Goal: Complete application form

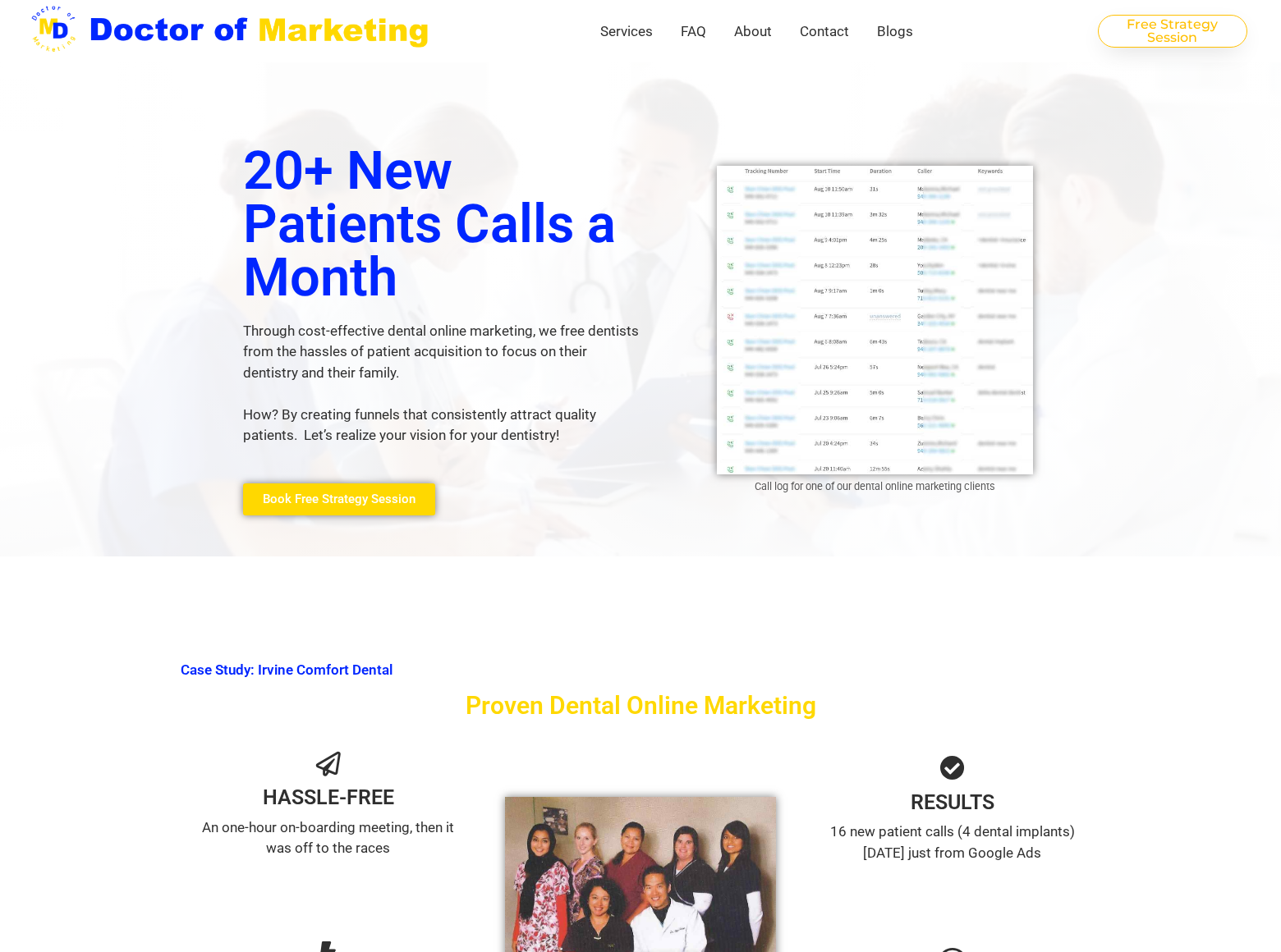
scroll to position [2911, 0]
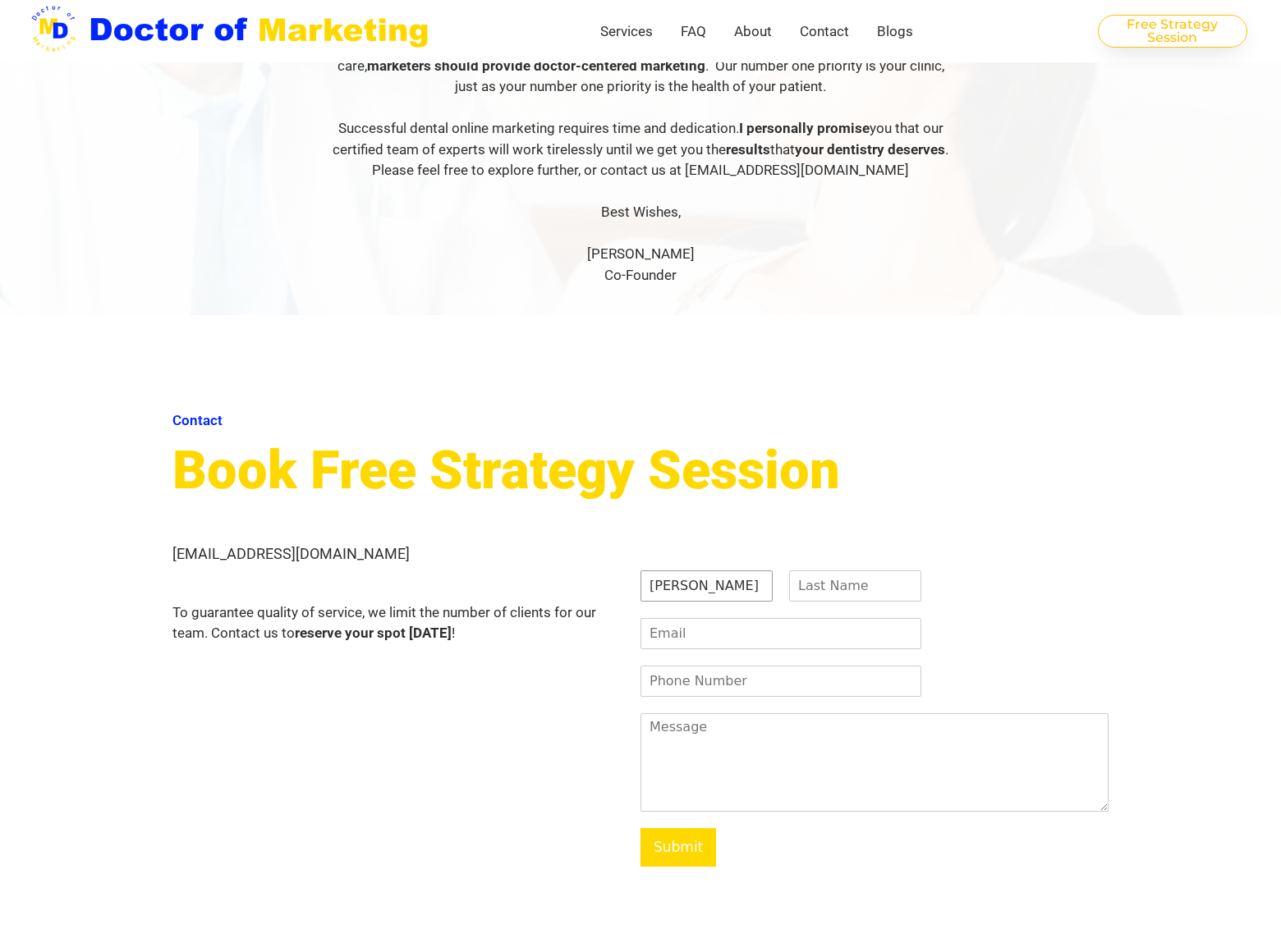
type input "[PERSON_NAME]"
type input "[PERSON_NAME][EMAIL_ADDRESS][DOMAIN_NAME]"
type input "8054002077"
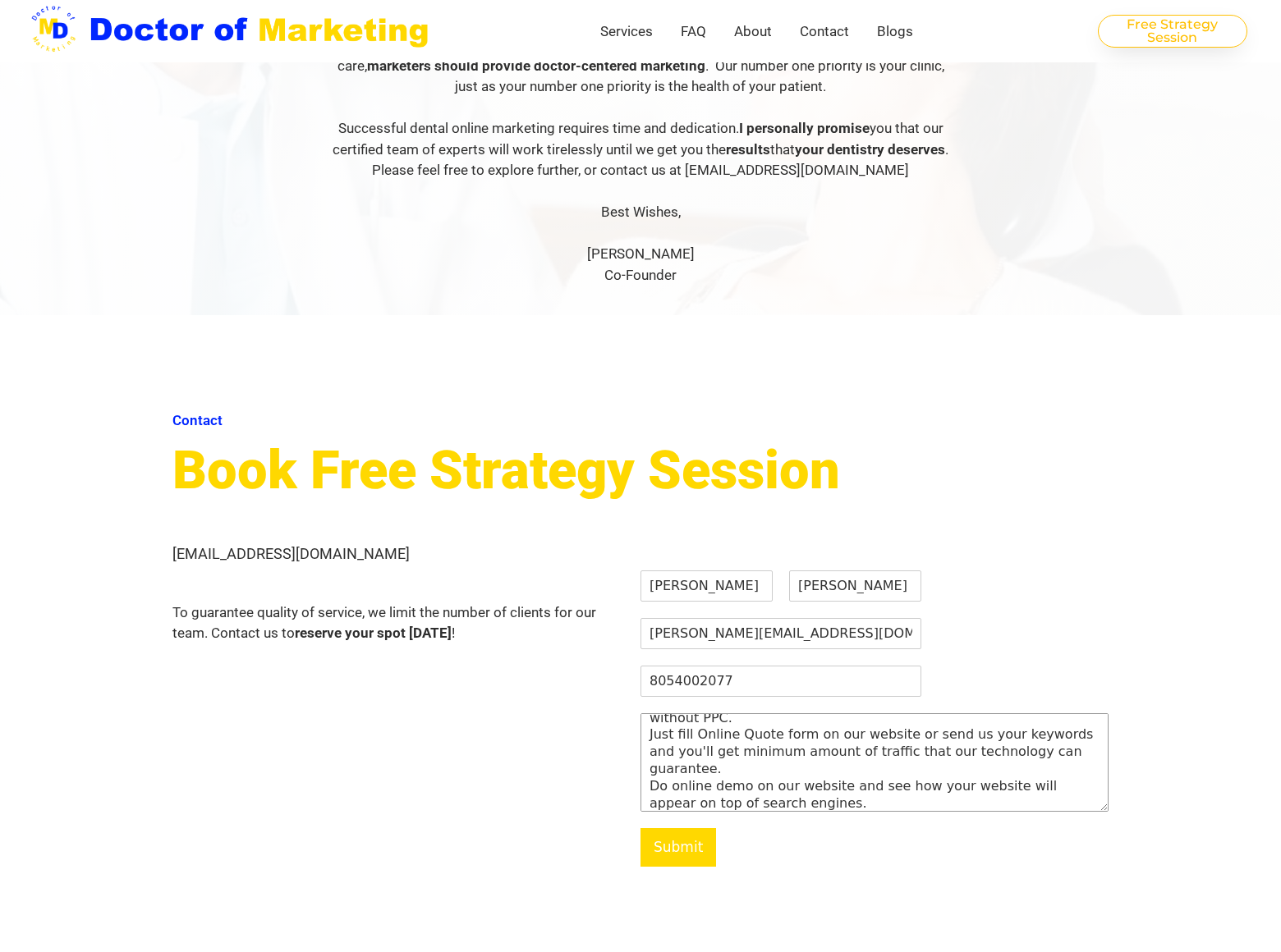
click at [875, 713] on textarea "We can place your website on top position in search engines without PPC. Just f…" at bounding box center [875, 762] width 468 height 99
type textarea "We can place your website on top position in search engines without [EMAIL_ADDR…"
click at [678, 829] on button "Submit" at bounding box center [678, 848] width 76 height 40
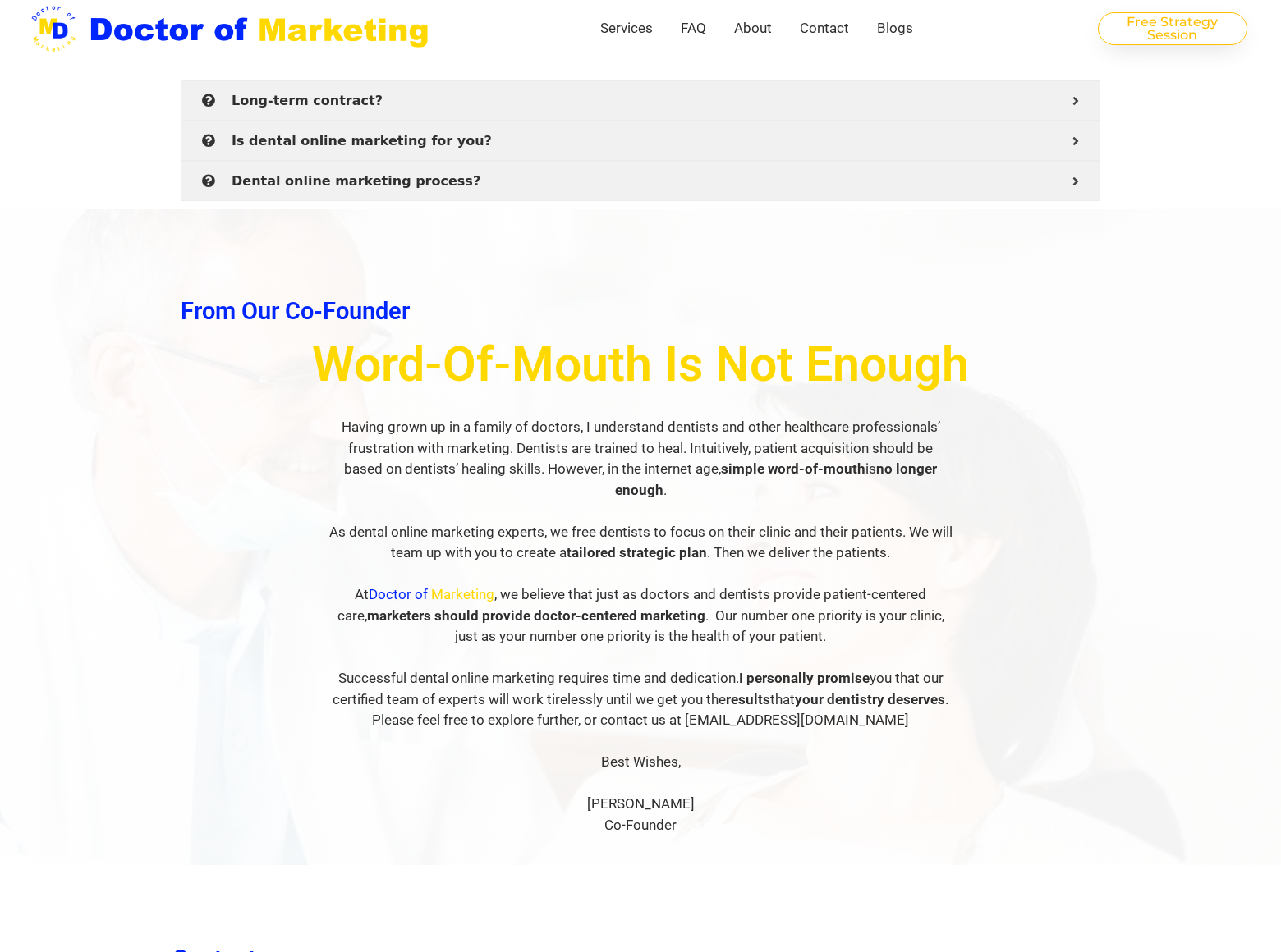
scroll to position [2635, 0]
